Goal: Communication & Community: Answer question/provide support

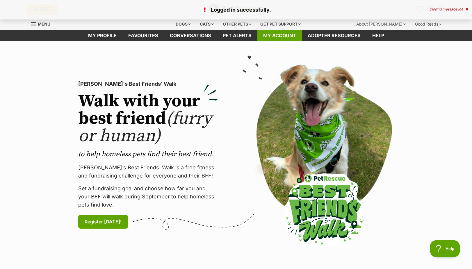
click at [284, 37] on link "My account" at bounding box center [280, 35] width 45 height 11
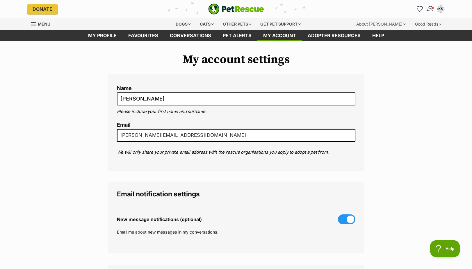
click at [429, 9] on img "Conversations" at bounding box center [431, 9] width 8 height 8
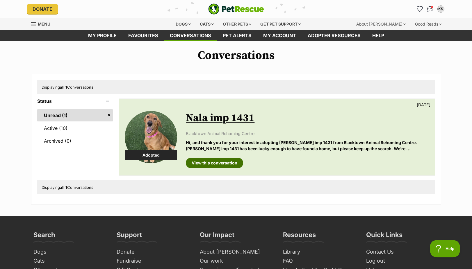
click at [214, 164] on link "View this conversation" at bounding box center [214, 163] width 57 height 10
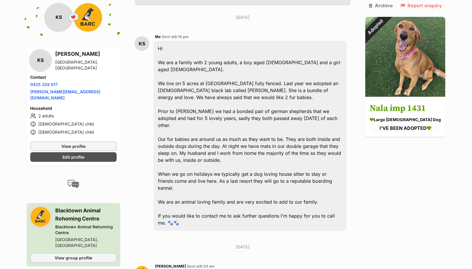
scroll to position [116, 0]
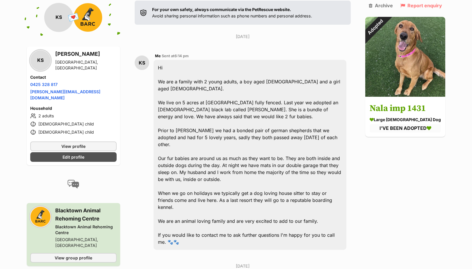
click at [327, 109] on div "Hi We are a family with 2 young adults, a boy aged [DEMOGRAPHIC_DATA] and a gir…" at bounding box center [250, 155] width 193 height 190
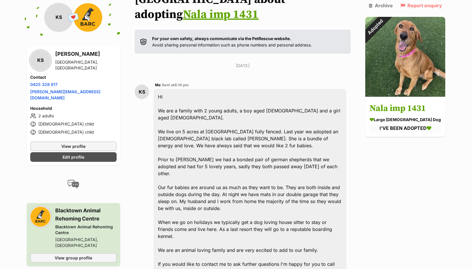
scroll to position [58, 0]
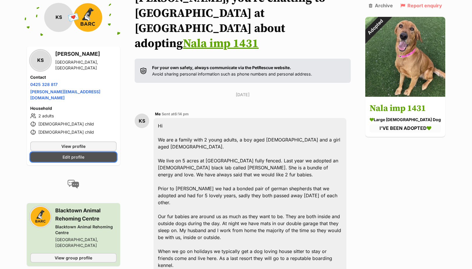
click at [97, 154] on link "Edit profile" at bounding box center [73, 157] width 87 height 10
